Goal: Communication & Community: Ask a question

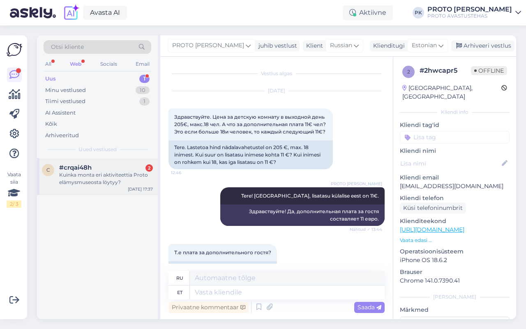
scroll to position [134, 0]
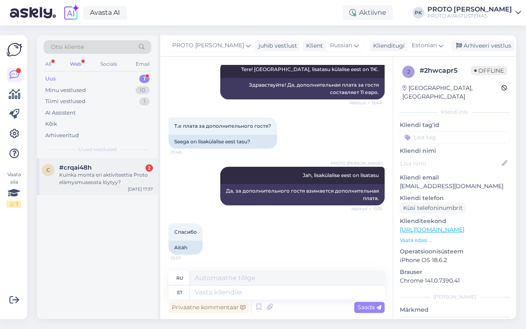
click at [84, 165] on span "#crqai48h" at bounding box center [75, 167] width 32 height 7
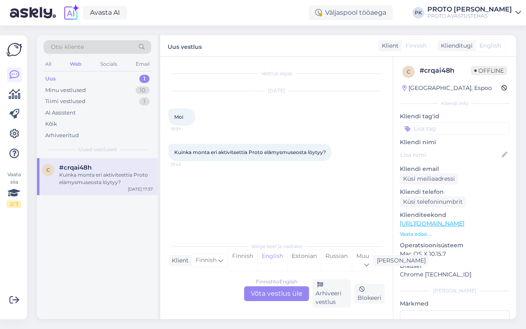
scroll to position [0, 0]
click at [293, 292] on div "Finnish to English Võta vestlus üle" at bounding box center [276, 293] width 65 height 15
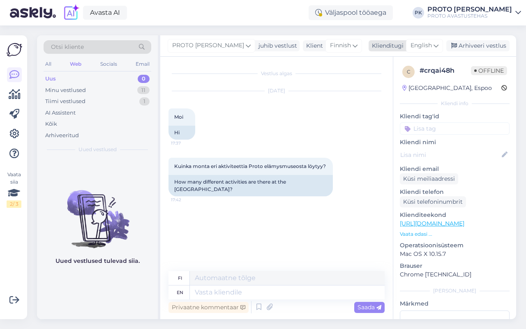
click at [428, 44] on span "English" at bounding box center [421, 45] width 21 height 9
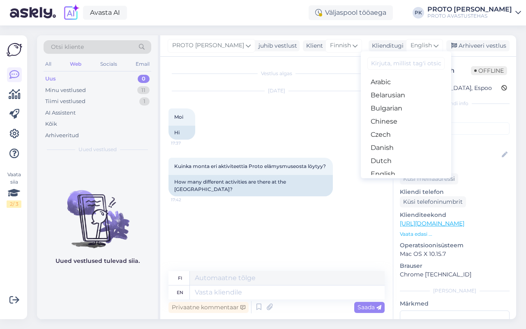
click at [399, 181] on link "Estonian" at bounding box center [406, 187] width 90 height 13
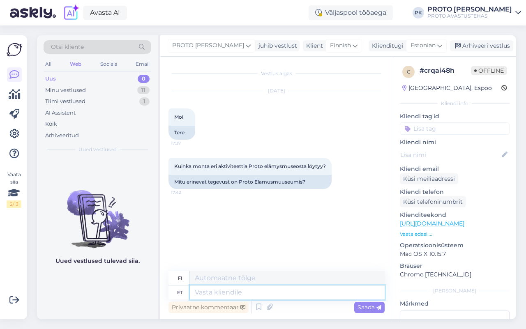
click at [268, 293] on textarea at bounding box center [287, 293] width 195 height 14
type textarea "Tere"
type textarea "Hei"
type textarea "Tere!"
type textarea "Hei!"
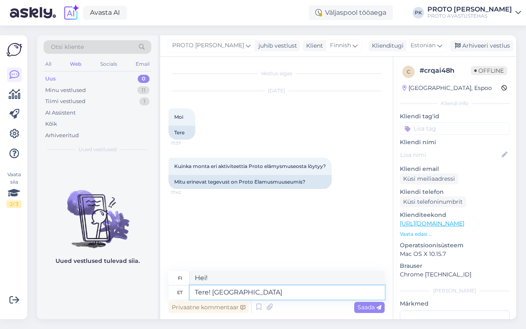
type textarea "Tere! [GEOGRAPHIC_DATA]"
type textarea "Hei! Etusivulta"
type textarea "Tere!"
type textarea "Hei!"
type textarea "Tere! Meil o"
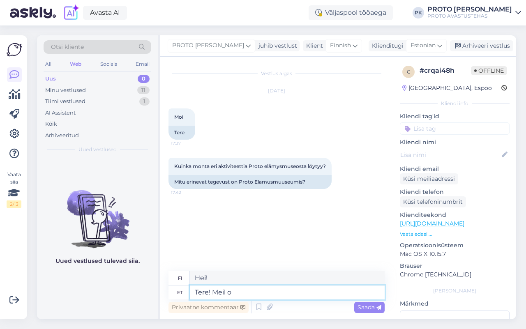
type textarea "Hei! Me"
type textarea "Tere! Meil on u"
type textarea "Hei! Meillä on"
type textarea "Tere! Meil on umbes 2"
type textarea "Hei! Meillä on noin"
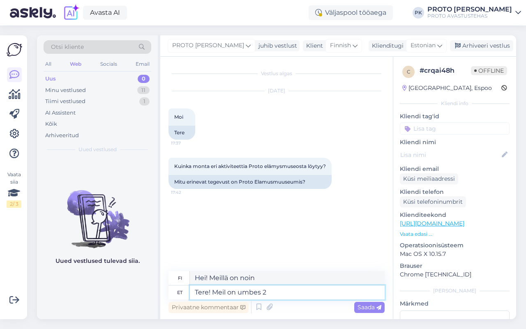
type textarea "Tere! Meil on umbes 20"
type textarea "Hei! Meillä on noin kaksi"
type textarea "Tere! Meil on umbes 20 er"
type textarea "Hei! Meitä on noin 20"
type textarea "Tere! Meil on umbes 20 erinevat t"
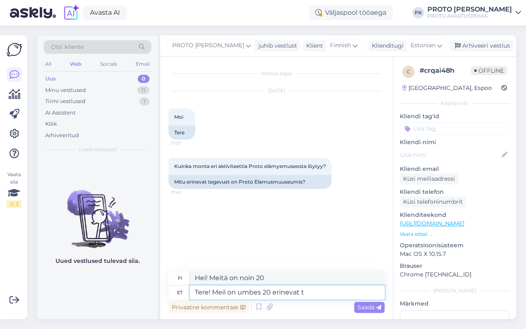
type textarea "Hei! Meillä on noin 20 erilaista"
type textarea "Tere! Meil on umbes 20 erinevat tegevust"
type textarea "Hei! Meillä on noin 20 erilaista aktiviteettia"
type textarea "Tere! Meil on umbes 20 erinevat tegevust"
click at [365, 307] on span "Saada" at bounding box center [370, 307] width 24 height 7
